Goal: Transaction & Acquisition: Purchase product/service

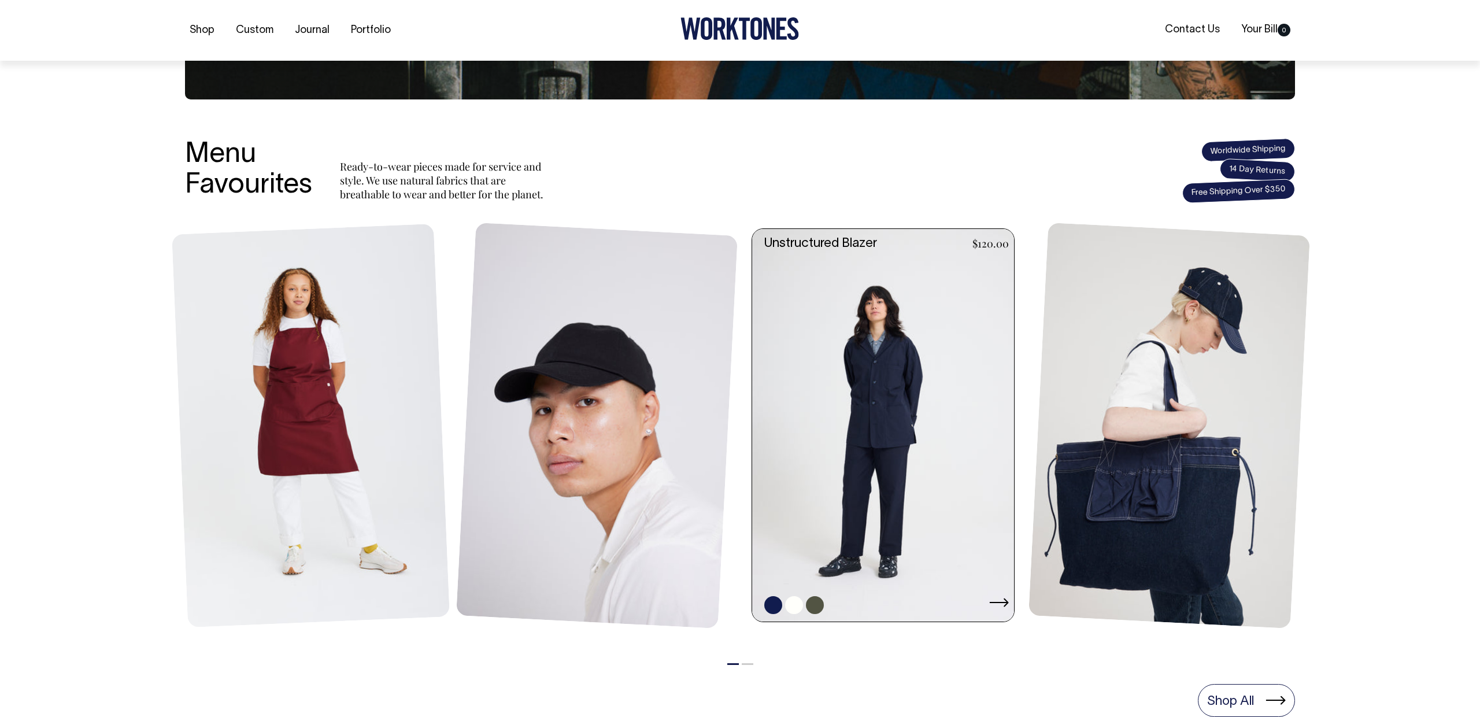
click at [864, 402] on link at bounding box center [886, 425] width 269 height 393
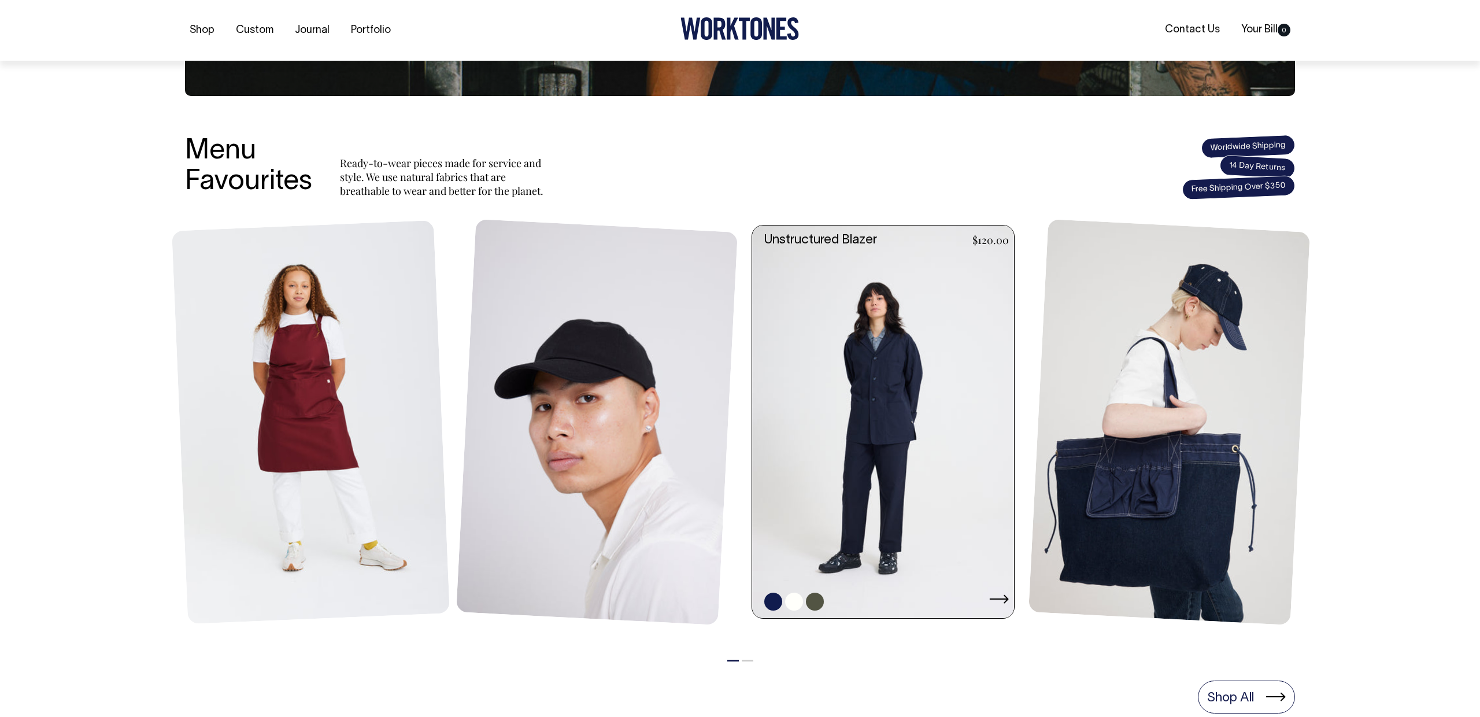
scroll to position [360, 0]
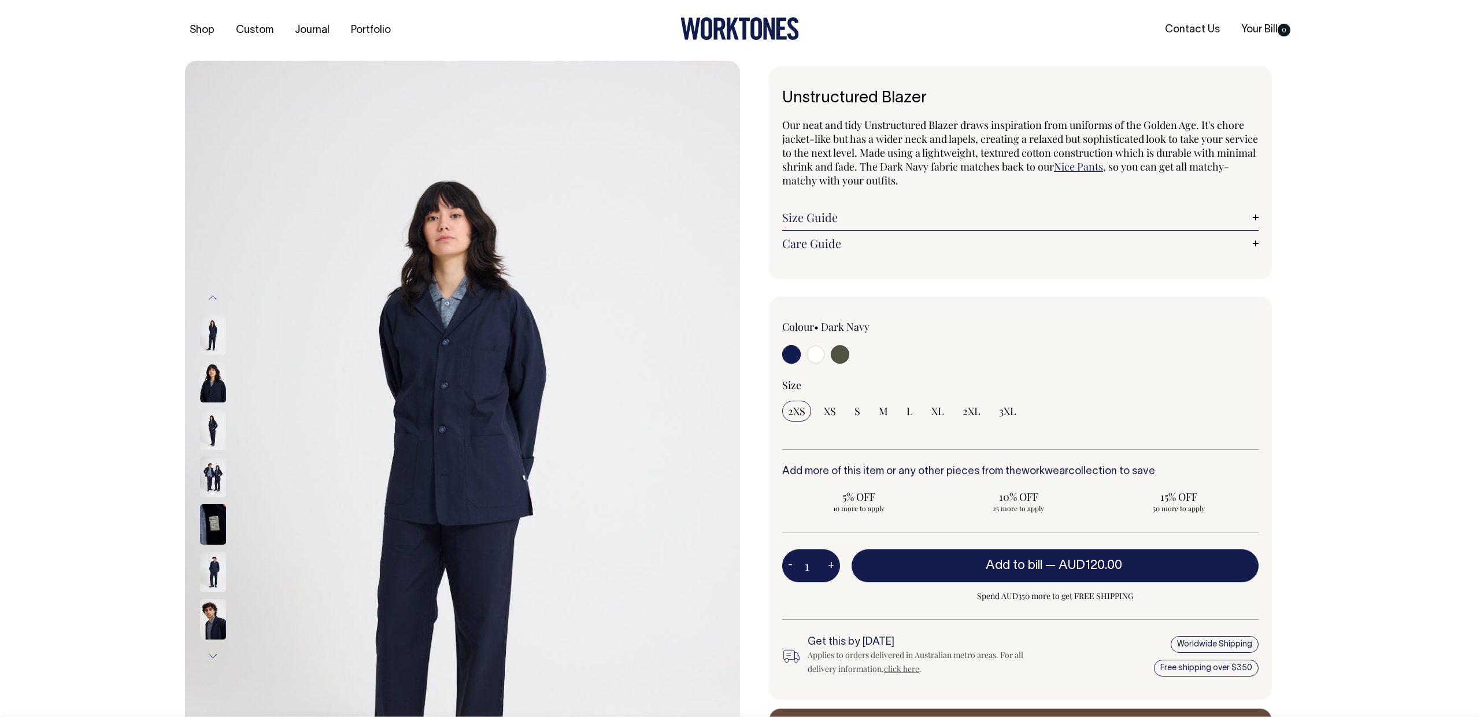
click at [817, 356] on input "radio" at bounding box center [815, 354] width 18 height 18
radio input "true"
select select "Off-White"
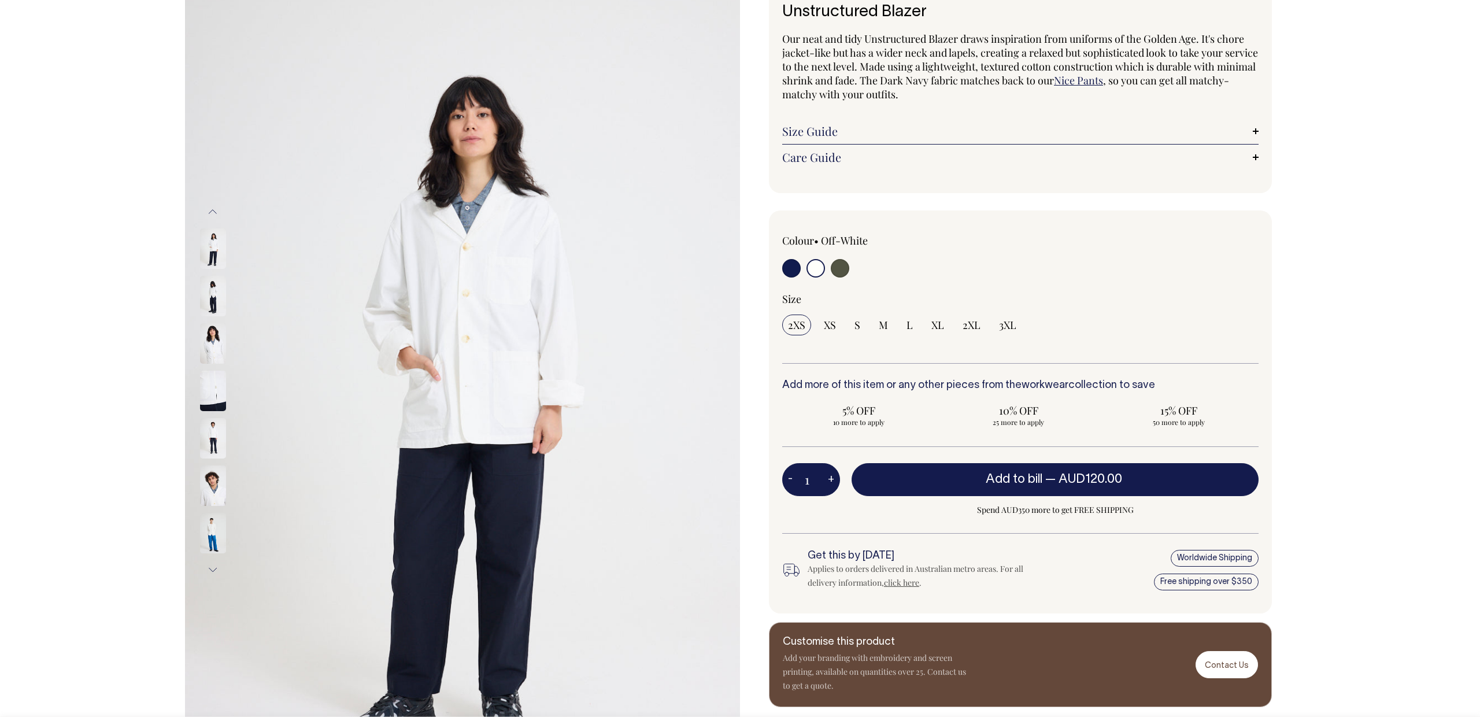
scroll to position [87, 0]
